Goal: Task Accomplishment & Management: Use online tool/utility

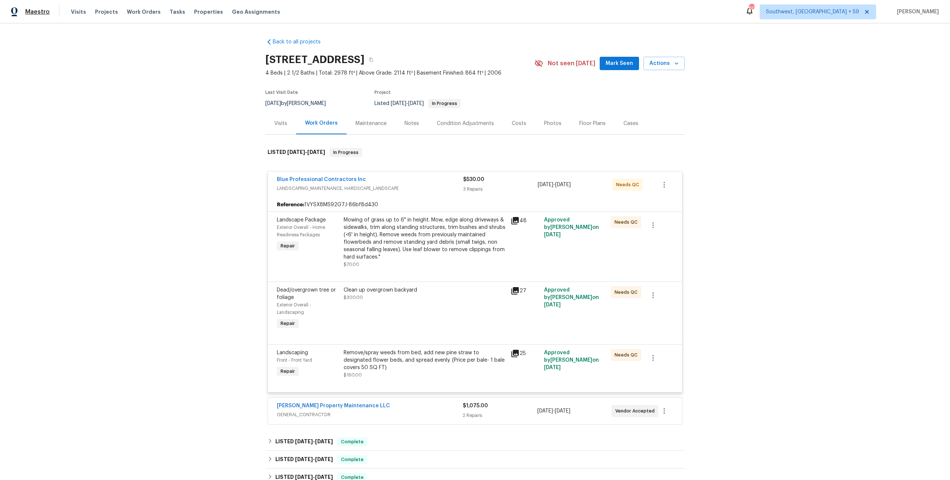
click at [43, 12] on span "Maestro" at bounding box center [37, 11] width 24 height 7
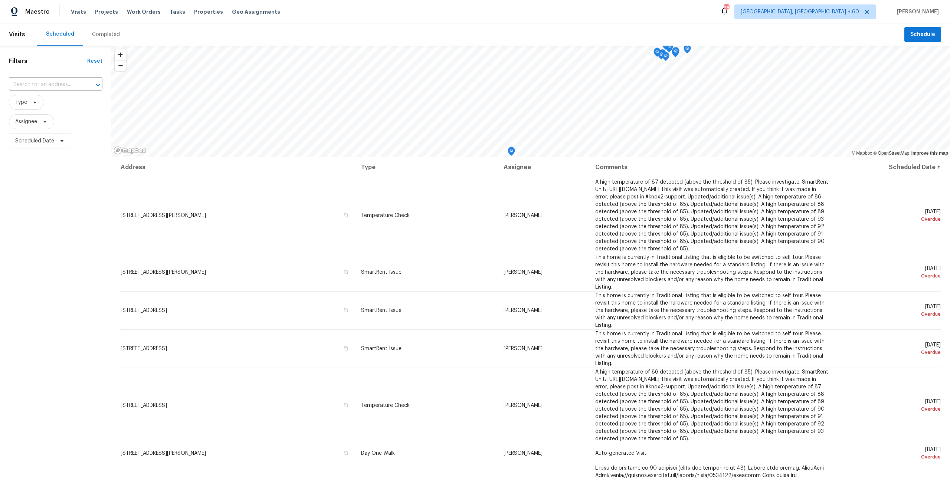
click at [110, 36] on div "Completed" at bounding box center [106, 34] width 28 height 7
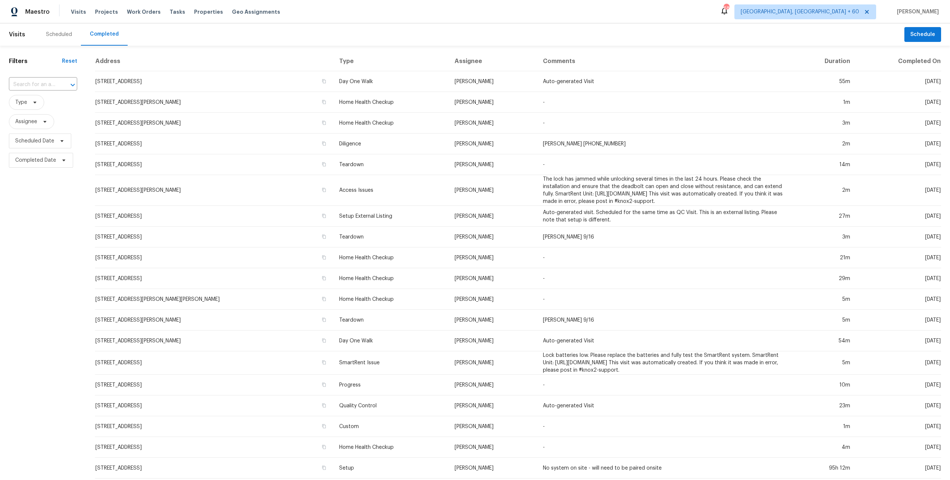
click at [44, 91] on input "text" at bounding box center [33, 85] width 48 height 12
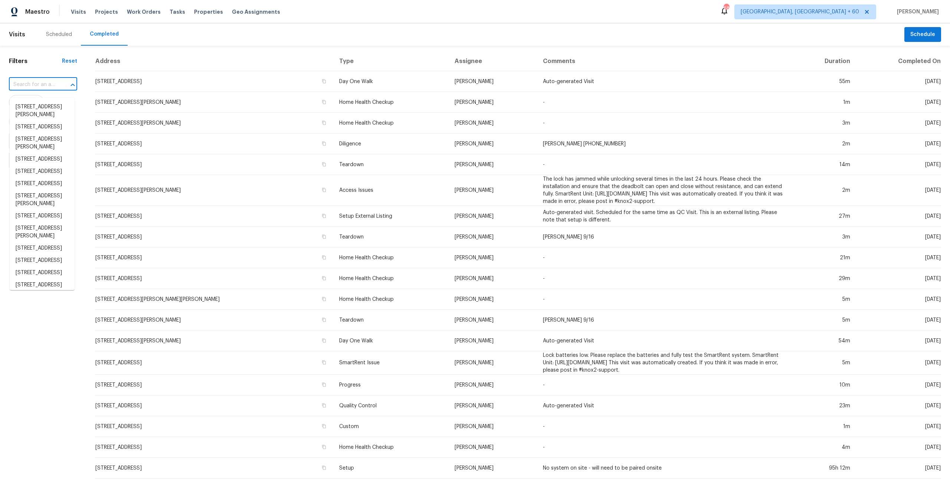
paste input "[STREET_ADDRESS]"
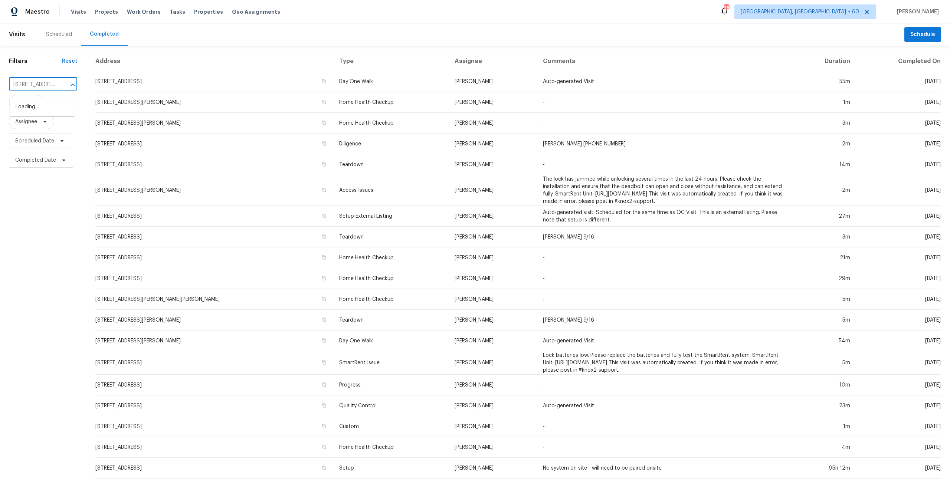
scroll to position [0, 50]
type input "[STREET_ADDRESS]"
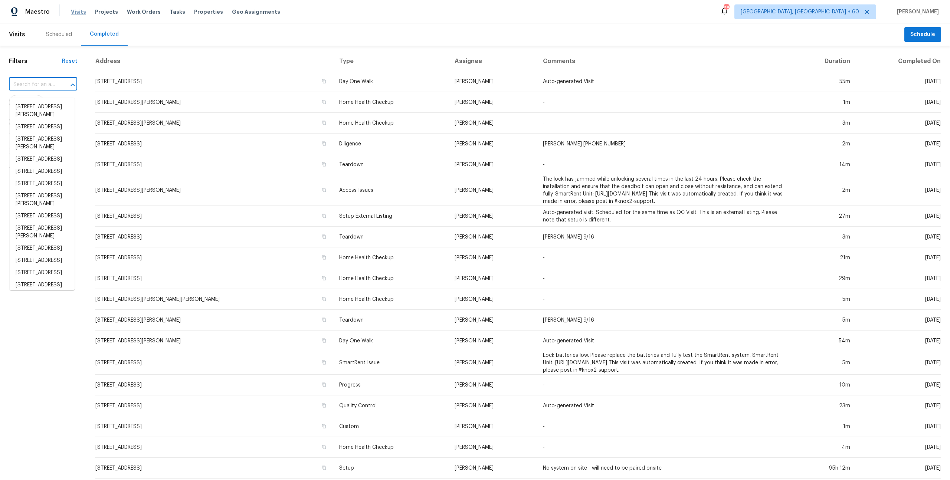
scroll to position [0, 0]
click at [43, 91] on input "text" at bounding box center [33, 85] width 48 height 12
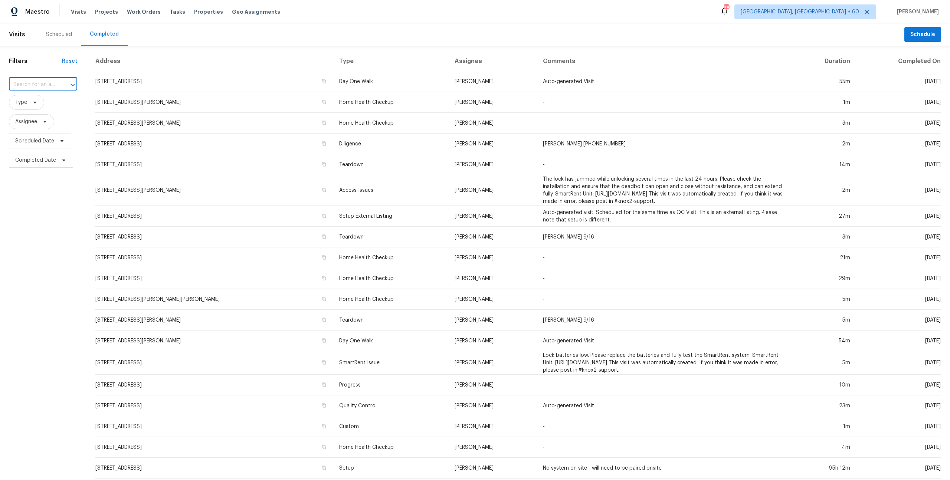
paste input "[STREET_ADDRESS]"
type input "[STREET_ADDRESS]"
click at [39, 109] on li "[STREET_ADDRESS]" at bounding box center [42, 107] width 65 height 12
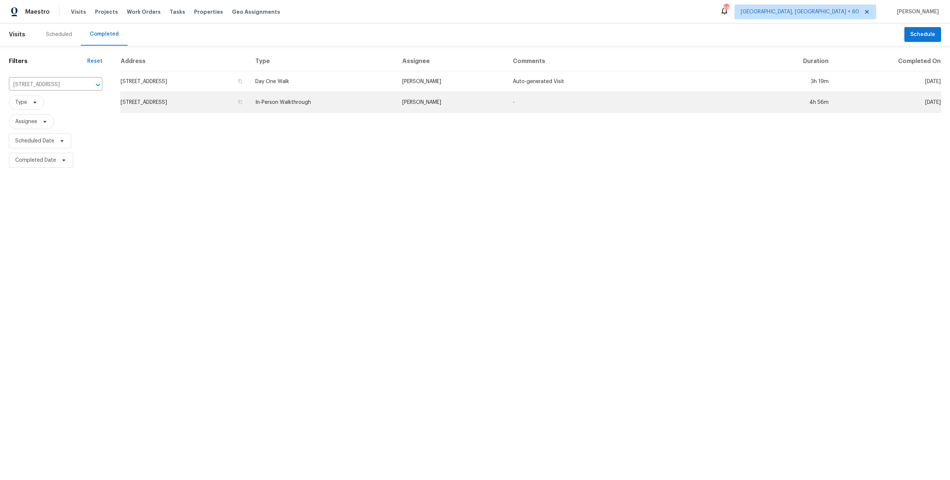
click at [200, 107] on td "[STREET_ADDRESS]" at bounding box center [184, 102] width 129 height 21
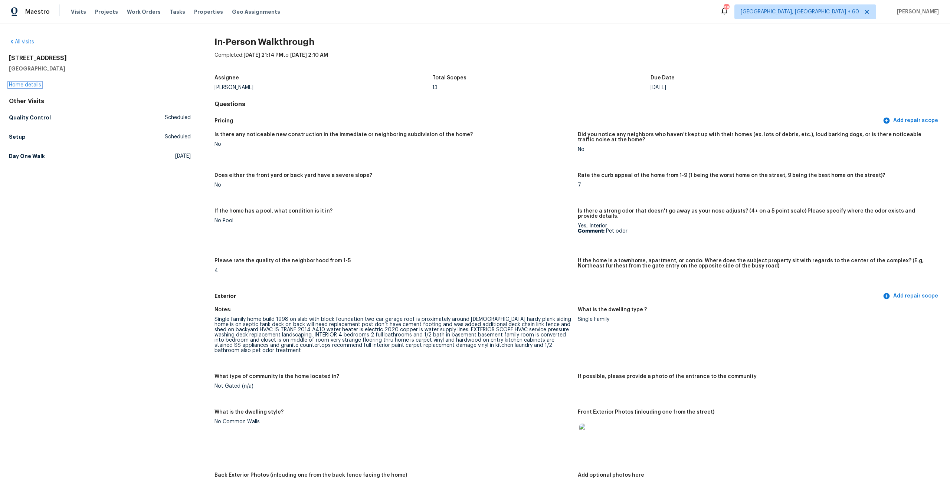
click at [35, 86] on link "Home details" at bounding box center [25, 84] width 32 height 5
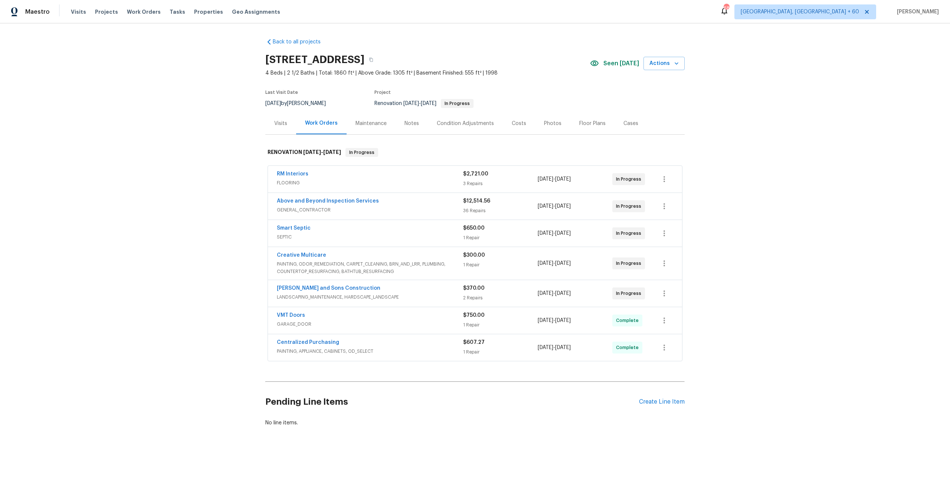
click at [384, 127] on div "Maintenance" at bounding box center [371, 123] width 31 height 7
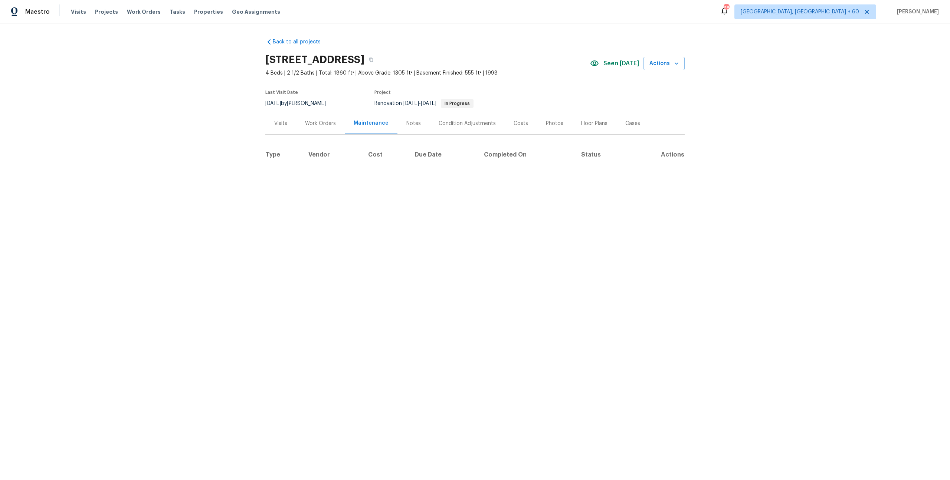
click at [413, 127] on div "Notes" at bounding box center [413, 123] width 14 height 7
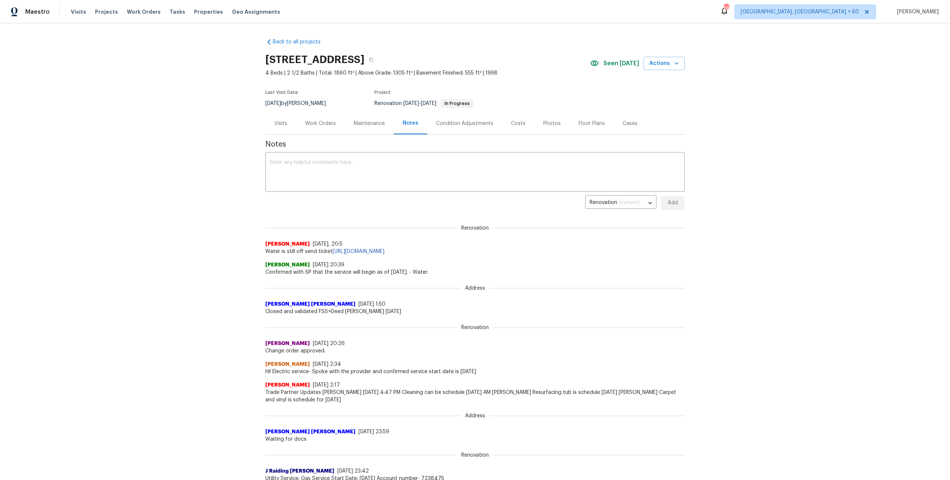
click at [320, 127] on div "Work Orders" at bounding box center [320, 123] width 31 height 7
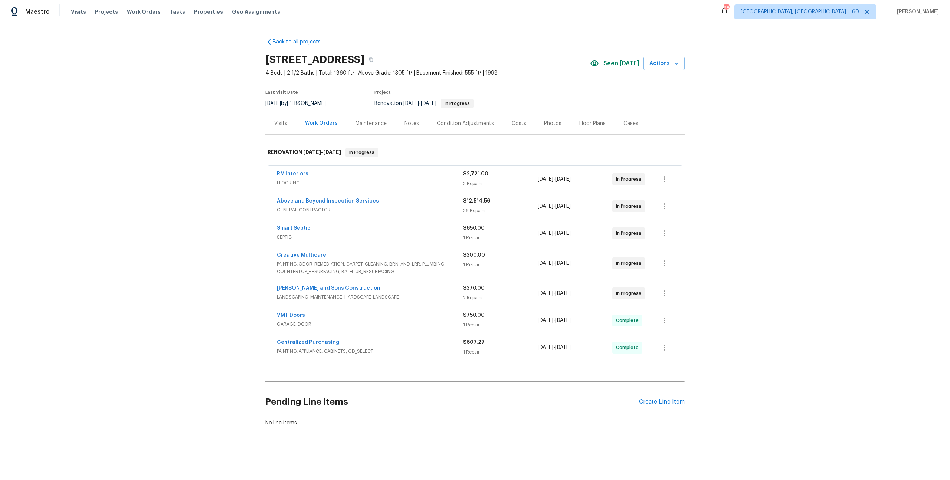
click at [321, 188] on div "RM Interiors FLOORING" at bounding box center [370, 179] width 186 height 18
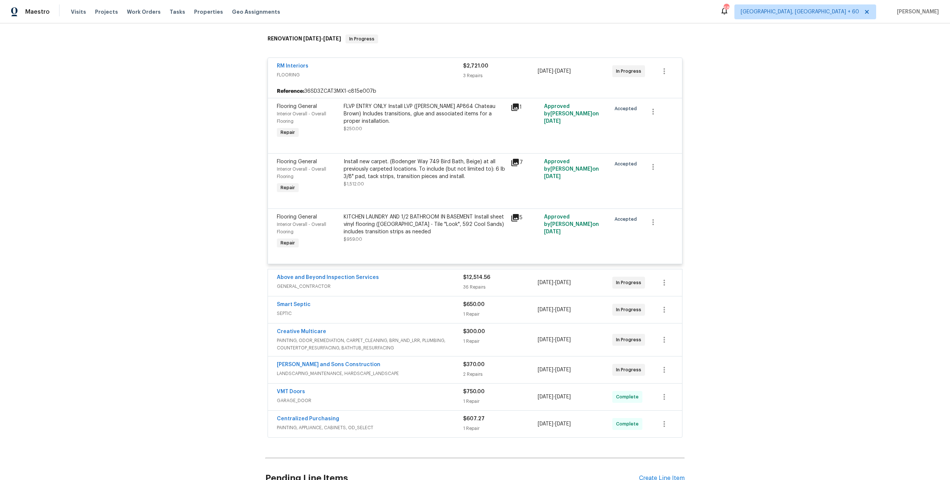
scroll to position [163, 0]
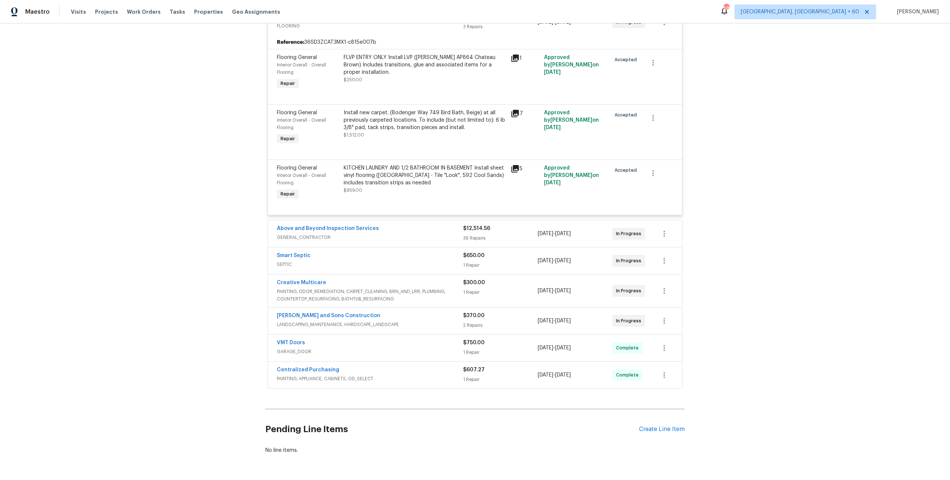
click at [343, 241] on span "GENERAL_CONTRACTOR" at bounding box center [370, 237] width 186 height 7
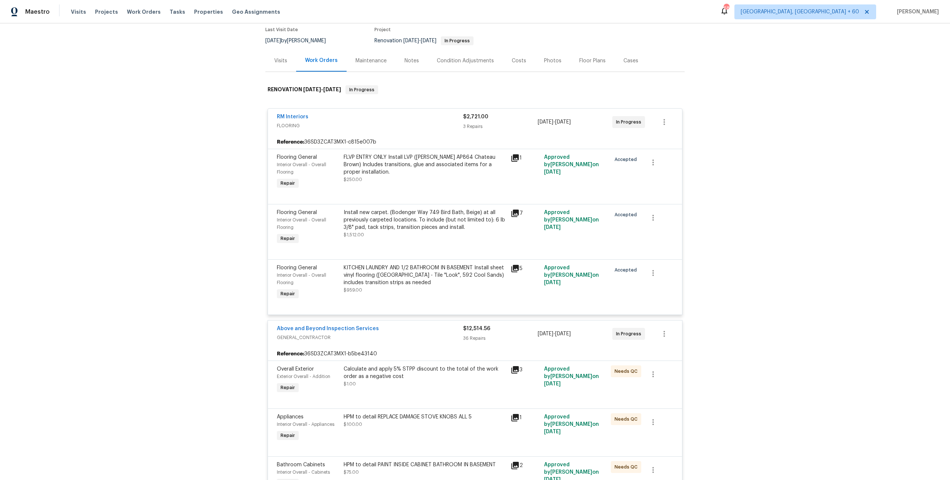
scroll to position [0, 0]
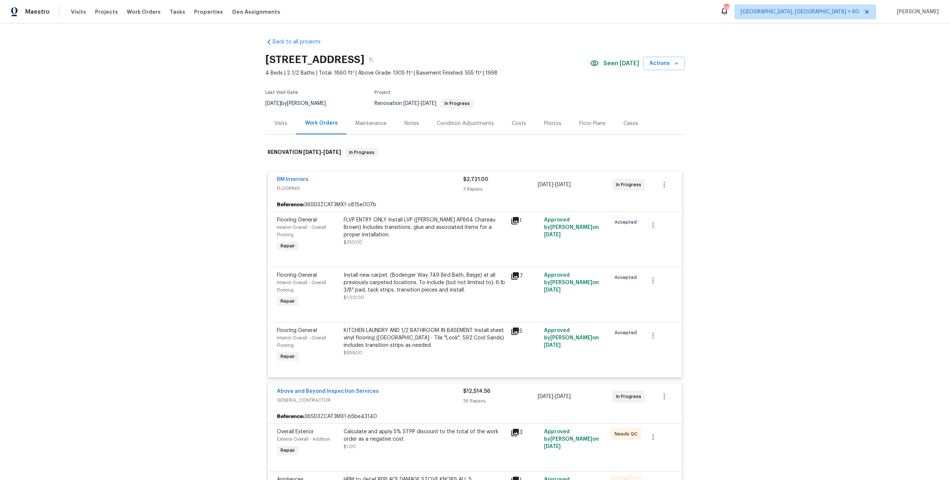
click at [391, 131] on div "Maintenance" at bounding box center [371, 123] width 49 height 22
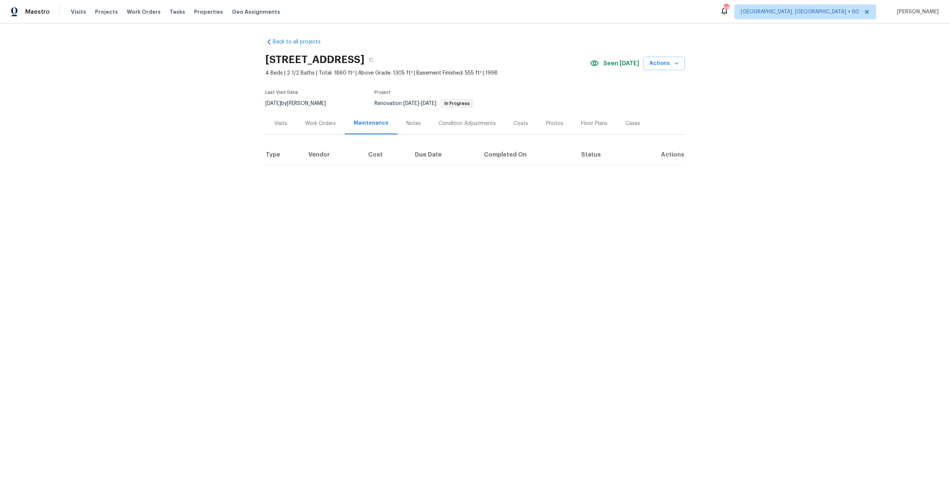
click at [411, 134] on div "Notes" at bounding box center [414, 123] width 32 height 22
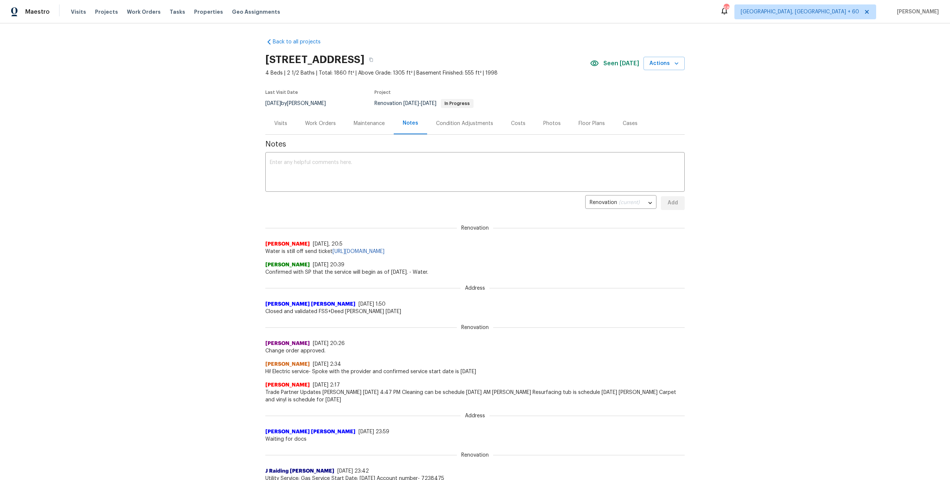
click at [561, 127] on div "Photos" at bounding box center [551, 123] width 17 height 7
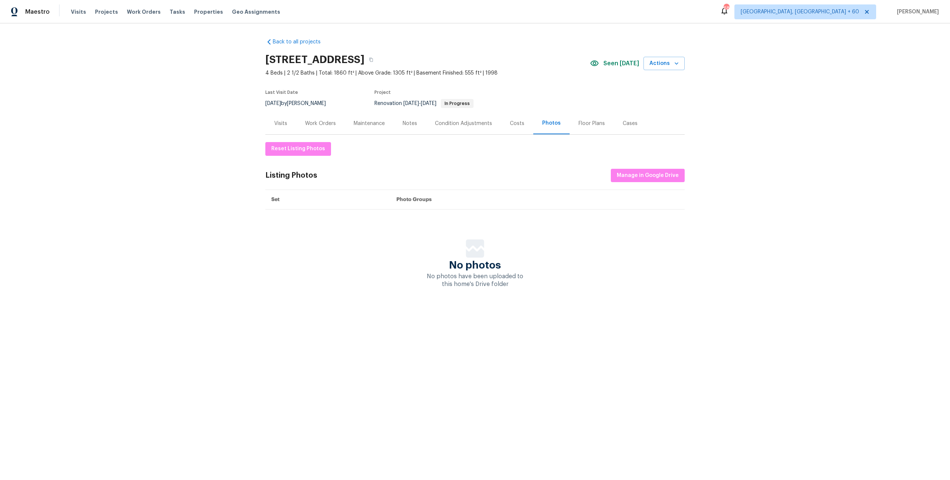
click at [525, 125] on div "Costs" at bounding box center [517, 123] width 32 height 22
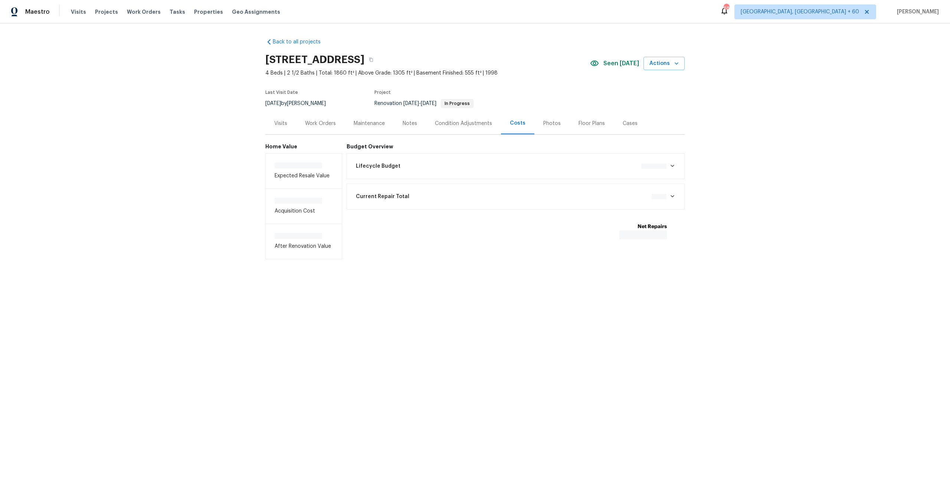
click at [643, 134] on div "Cases" at bounding box center [630, 123] width 33 height 22
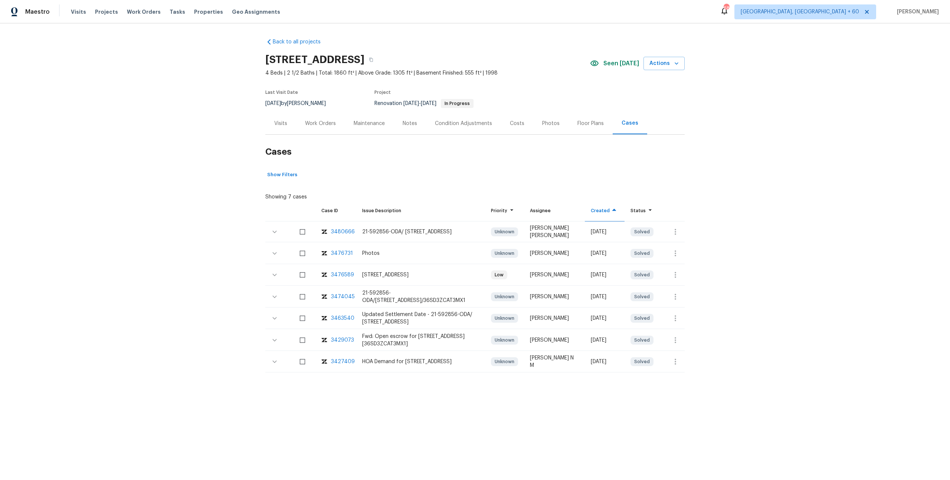
click at [425, 134] on div "Notes" at bounding box center [410, 123] width 32 height 22
